Goal: Task Accomplishment & Management: Manage account settings

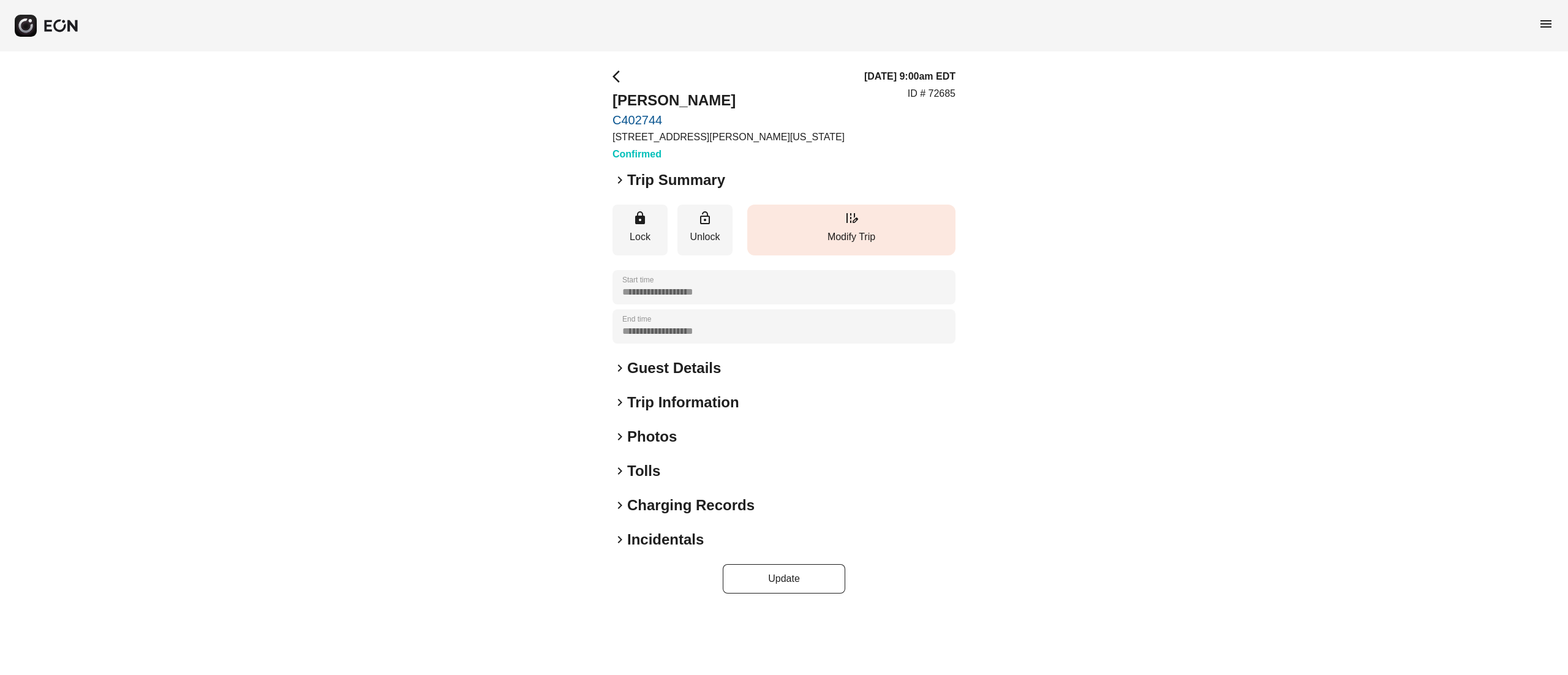
click at [864, 238] on p "Modify Trip" at bounding box center [851, 237] width 196 height 15
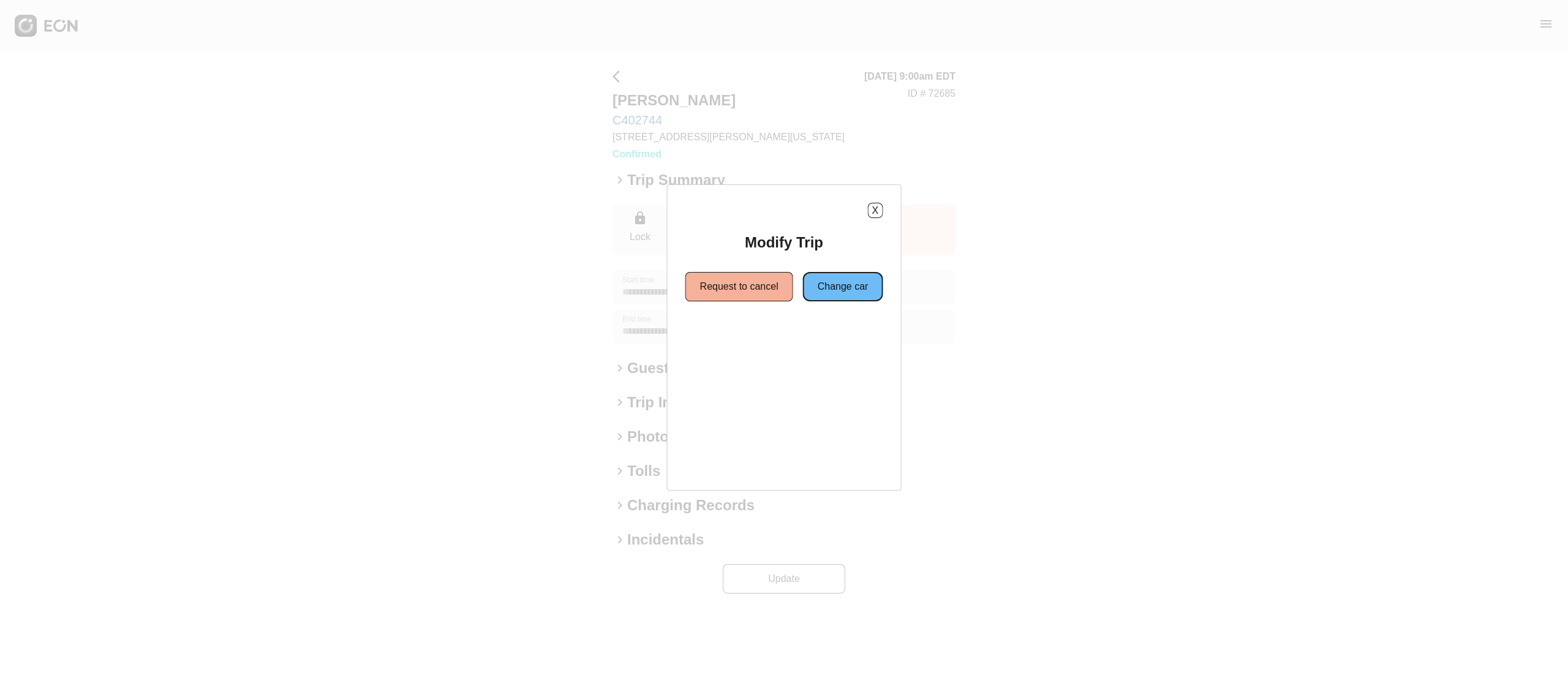
click at [841, 294] on button "Change car" at bounding box center [843, 286] width 80 height 30
click at [752, 341] on button "Same location" at bounding box center [729, 331] width 91 height 30
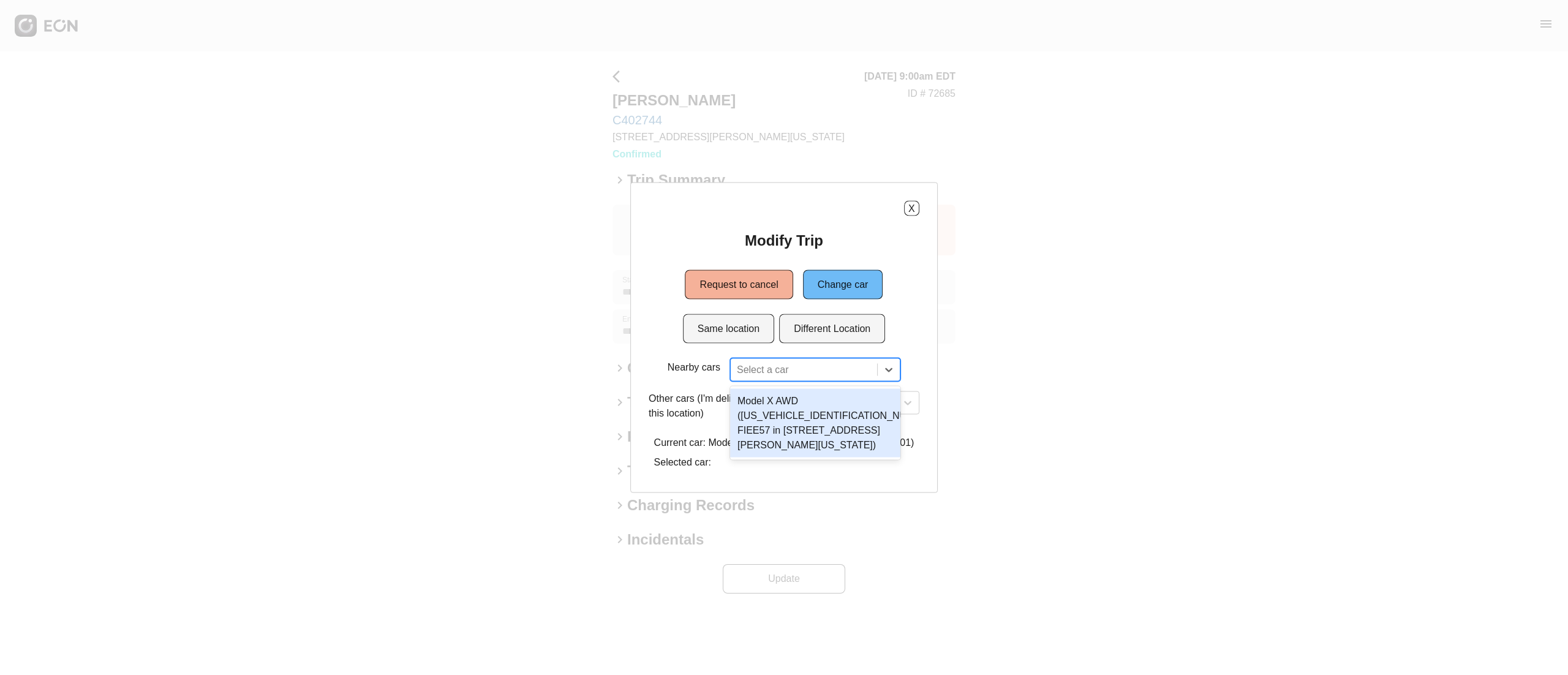
click at [785, 375] on div at bounding box center [805, 370] width 135 height 17
click at [829, 396] on div "Model X AWD (7SAXCDE58NF341451 FIEE57 in 45-50 Davis St, New York City, NY, 111…" at bounding box center [815, 423] width 170 height 69
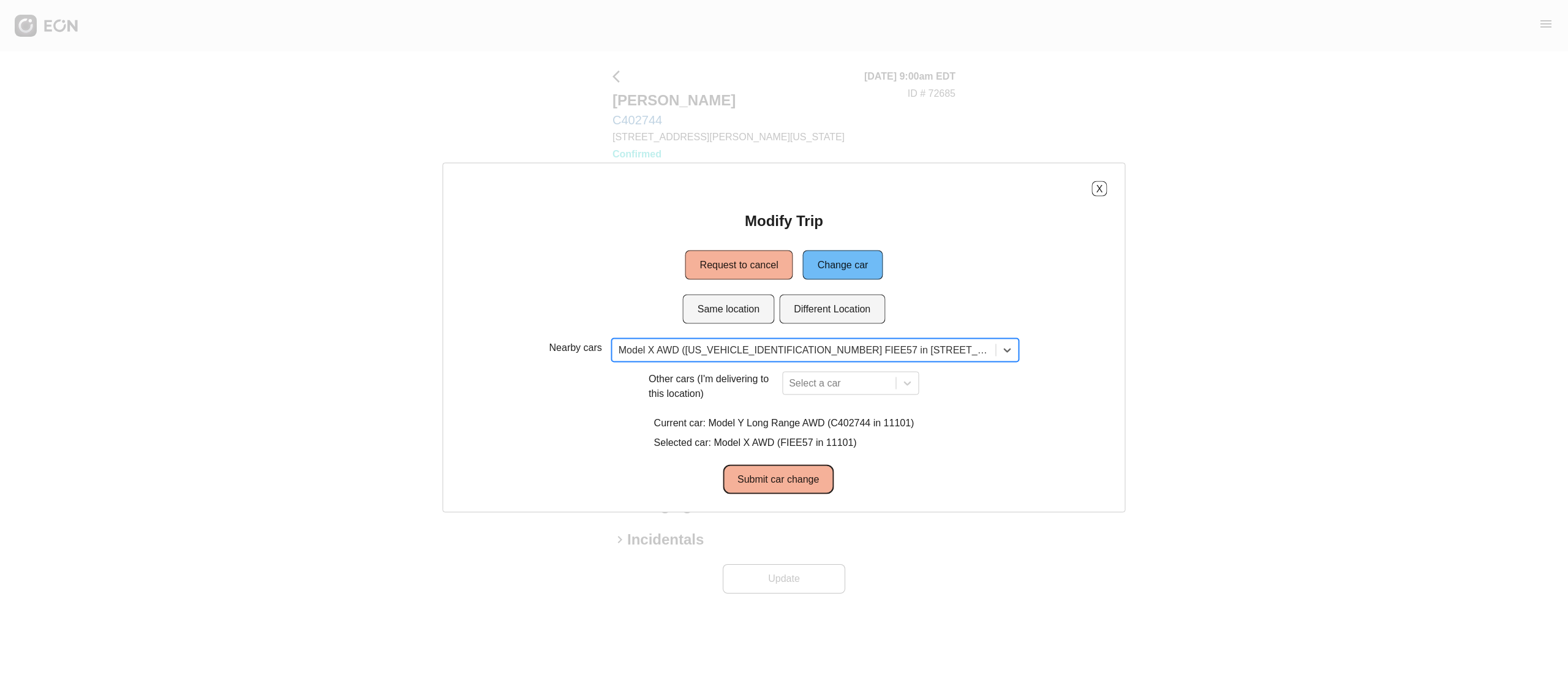
click at [817, 484] on button "Submit car change" at bounding box center [777, 479] width 111 height 30
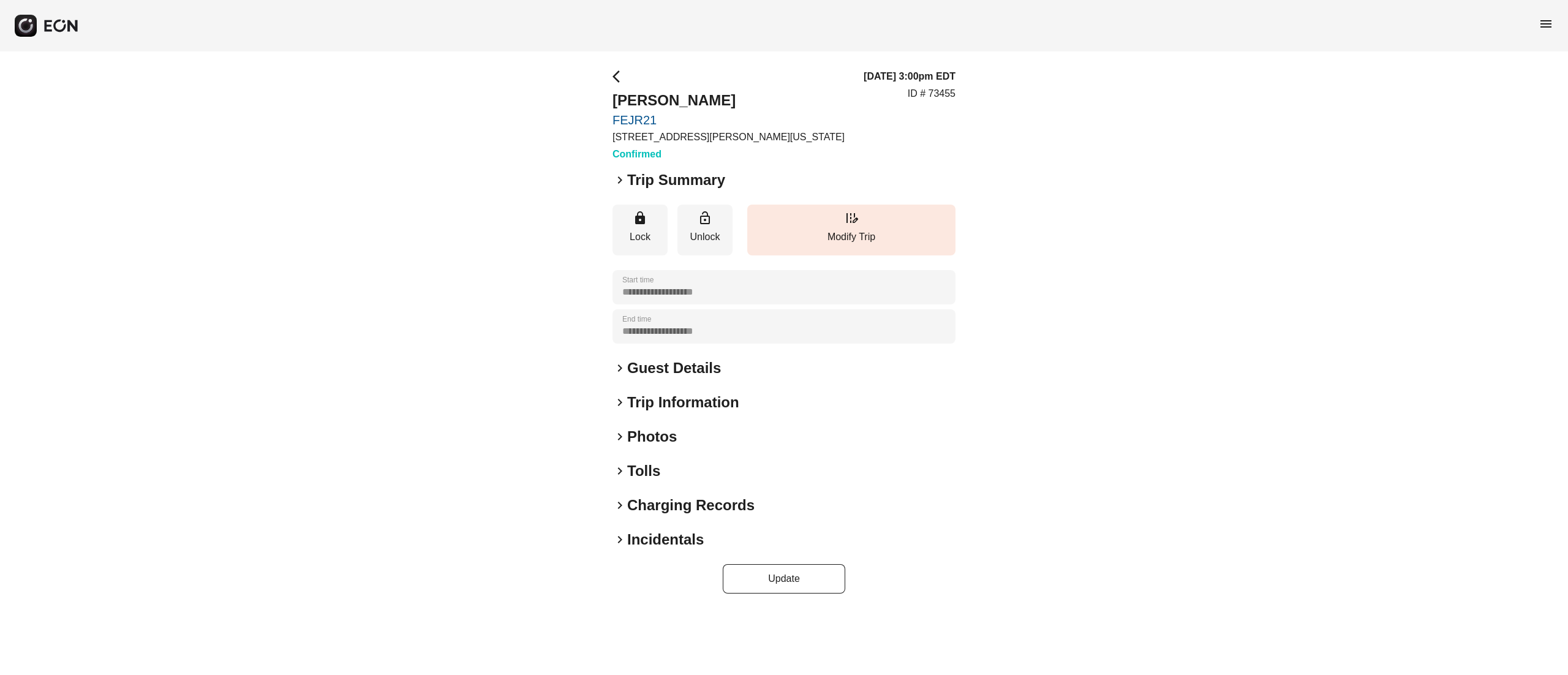
click at [938, 95] on p "ID # 73455" at bounding box center [931, 93] width 48 height 15
copy p "73455"
